Goal: Task Accomplishment & Management: Manage account settings

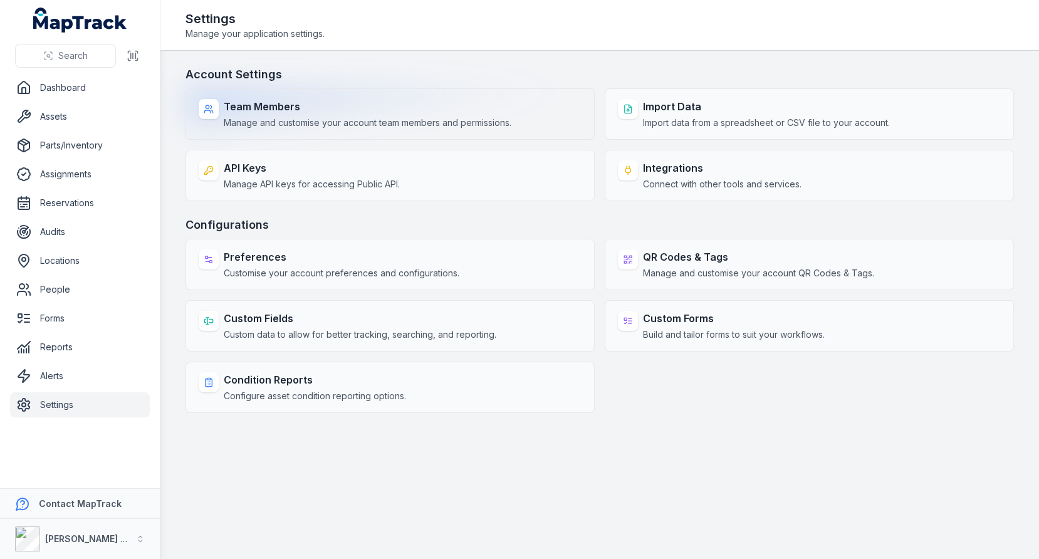
click at [493, 124] on span "Manage and customise your account team members and permissions." at bounding box center [368, 123] width 288 height 13
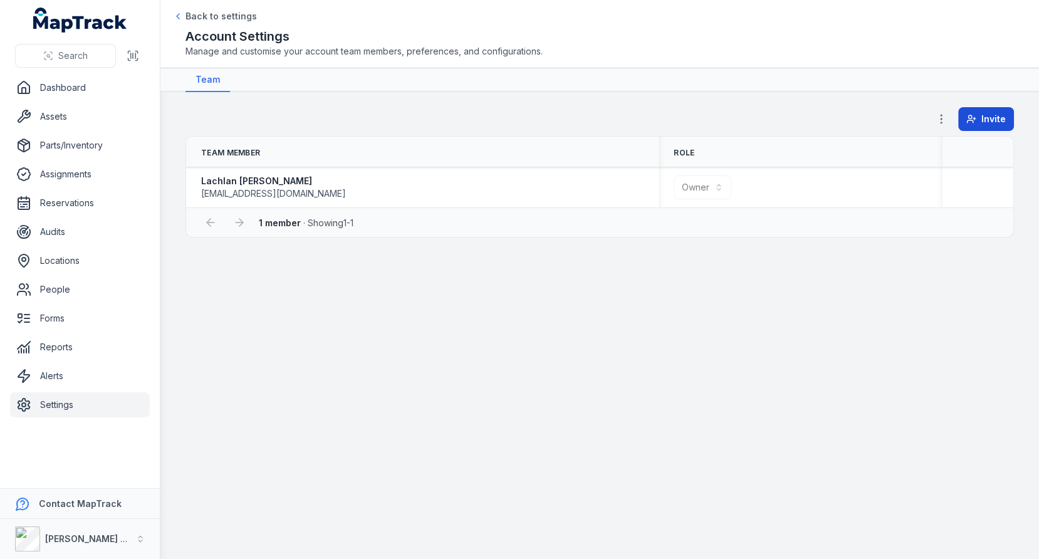
click at [994, 120] on span "Invite" at bounding box center [993, 119] width 24 height 13
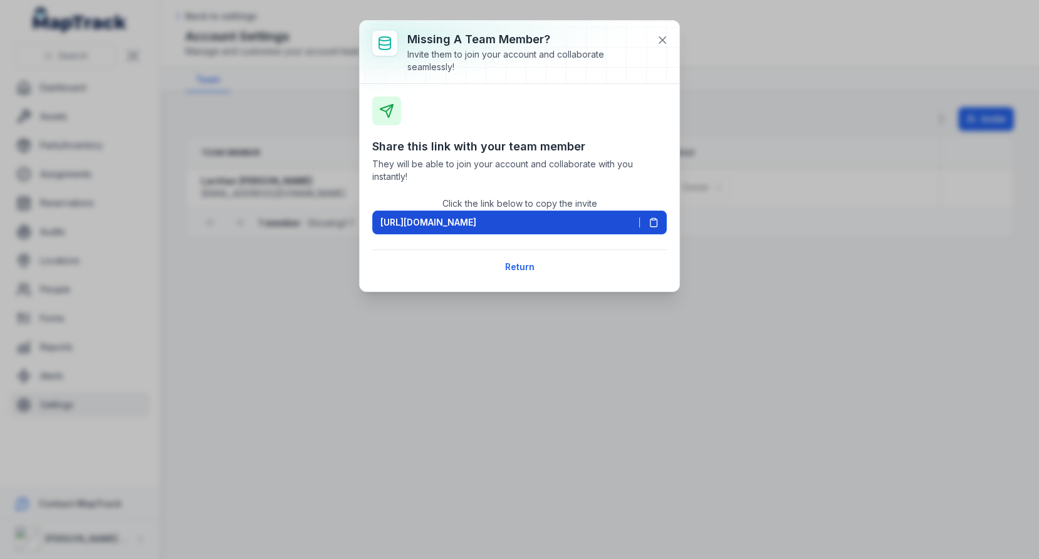
click at [656, 217] on icon at bounding box center [654, 222] width 10 height 10
click at [665, 38] on icon at bounding box center [662, 40] width 13 height 13
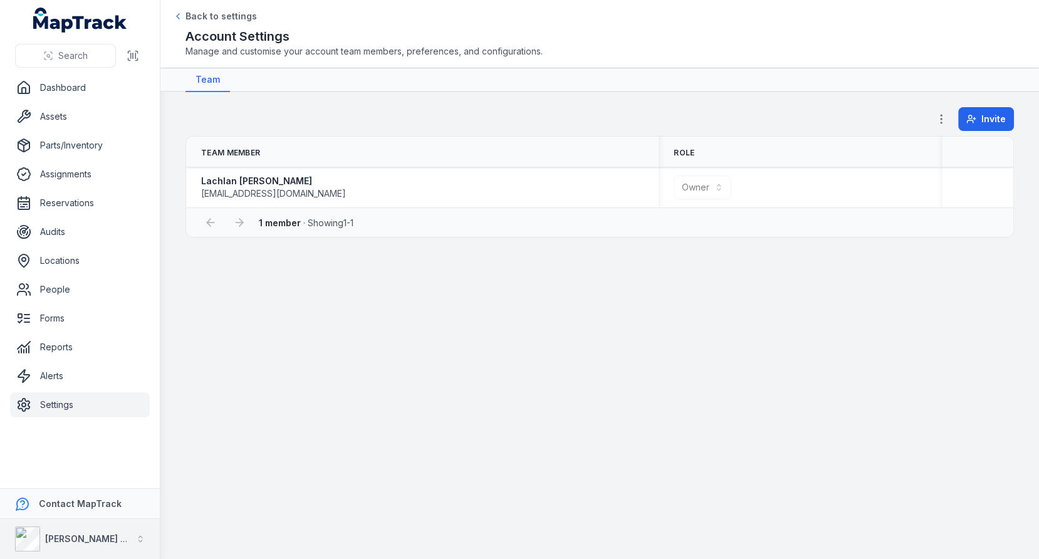
click at [101, 537] on strong "[PERSON_NAME] Asset Maintenance" at bounding box center [125, 538] width 161 height 11
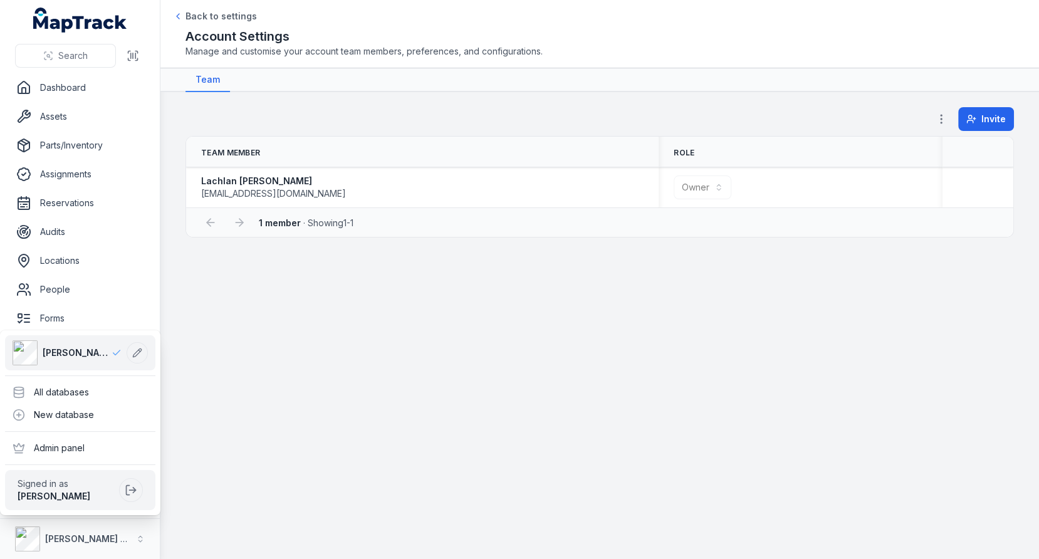
click at [633, 78] on div "**********" at bounding box center [519, 279] width 1039 height 559
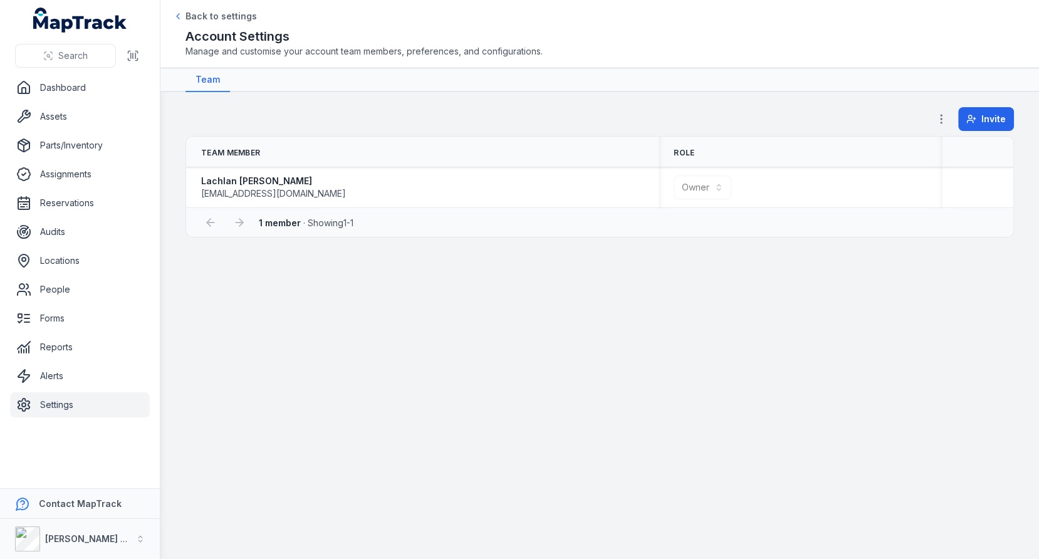
click at [612, 86] on nav "Team" at bounding box center [599, 80] width 828 height 24
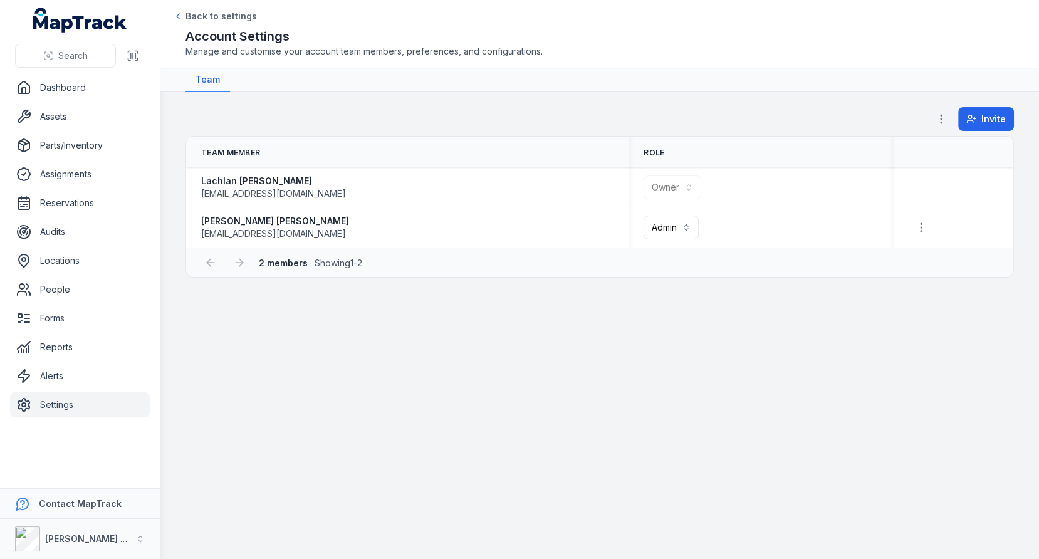
click at [650, 130] on div "Invite" at bounding box center [599, 121] width 828 height 29
